Goal: Transaction & Acquisition: Purchase product/service

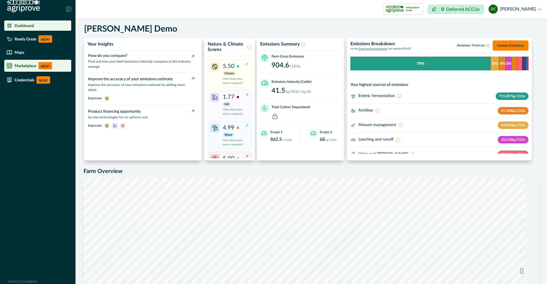
click at [23, 66] on p "Marketplace" at bounding box center [26, 65] width 22 height 5
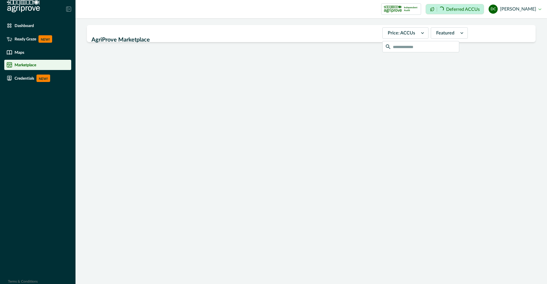
click at [36, 67] on p "Marketplace" at bounding box center [26, 65] width 22 height 5
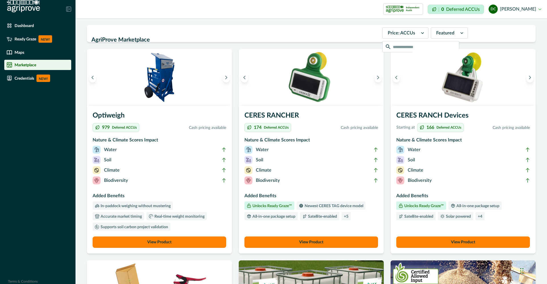
click at [447, 132] on div "Starting at 166 Deferred ACCUs Cash pricing available" at bounding box center [462, 130] width 133 height 14
